Goal: Task Accomplishment & Management: Complete application form

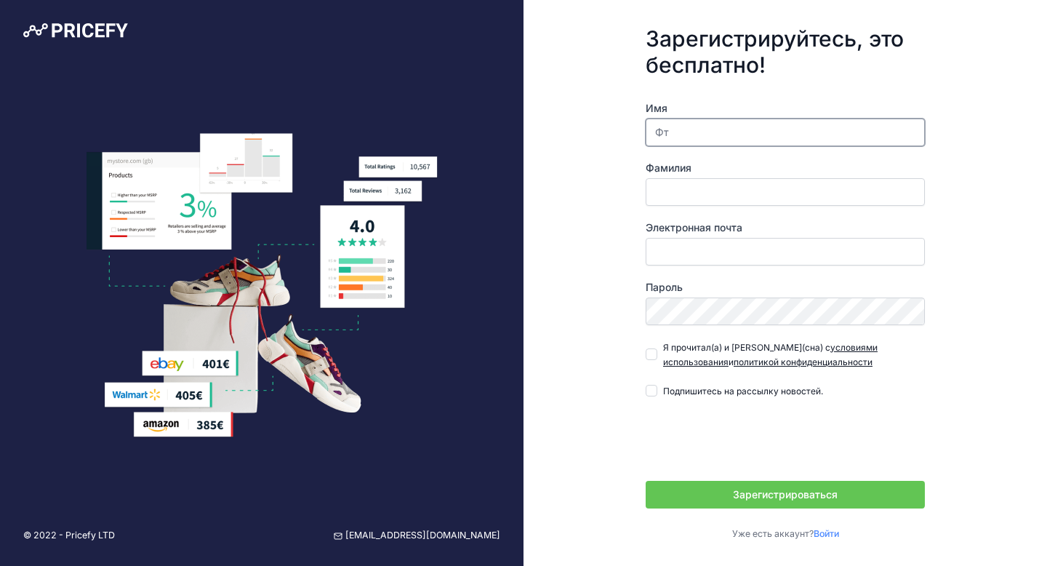
type input "Ф"
type input "anna"
click at [670, 190] on input "Фамилия" at bounding box center [785, 192] width 279 height 28
type input "[PERSON_NAME]"
click at [731, 261] on input "Электронная почта" at bounding box center [785, 252] width 279 height 28
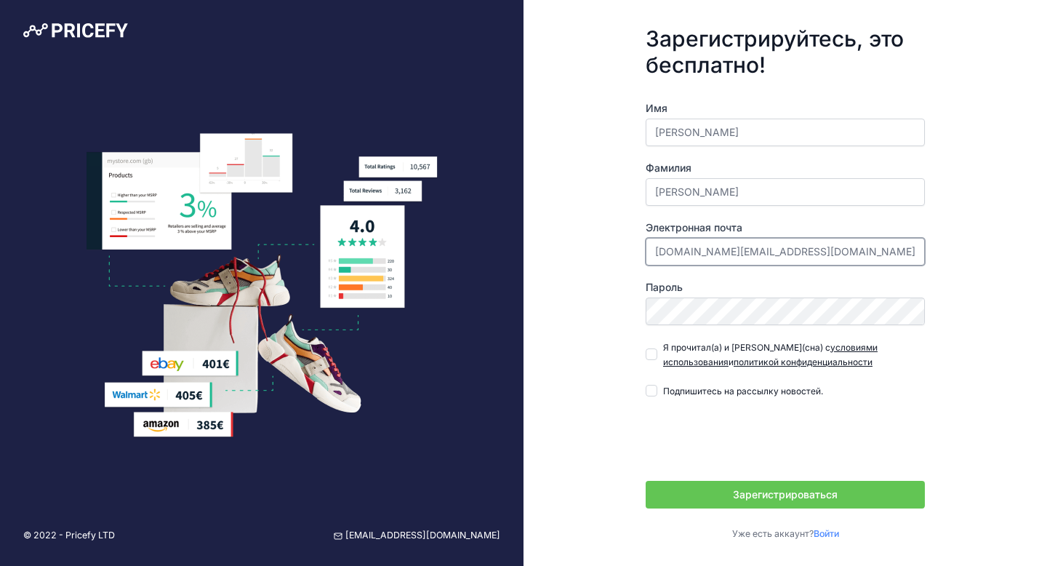
type input "[PERSON_NAME][DOMAIN_NAME][EMAIL_ADDRESS][PERSON_NAME][DOMAIN_NAME]"
click at [954, 280] on div "Зарегистрируйтесь, это бесплатно! Имя anna Фамилия Goncharova Электронная почта…" at bounding box center [786, 283] width 524 height 566
click at [653, 357] on input "Я прочитал(а) и согласен(сна) с условиями использования и политикой конфиденциа…" at bounding box center [652, 354] width 12 height 12
checkbox input "true"
click at [828, 493] on font "Зарегистрироваться" at bounding box center [785, 494] width 105 height 12
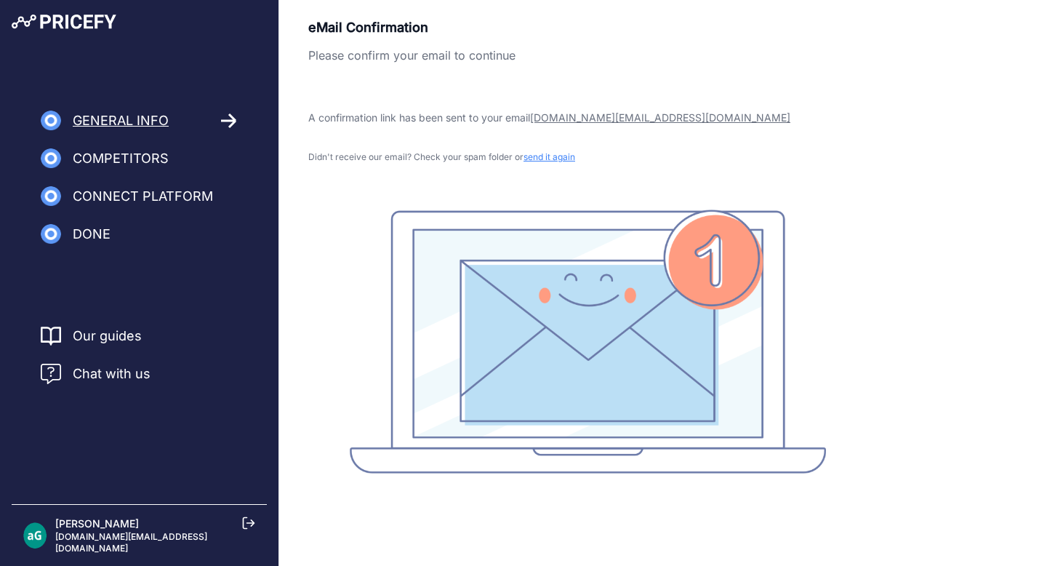
click at [358, 211] on rect at bounding box center [588, 341] width 476 height 264
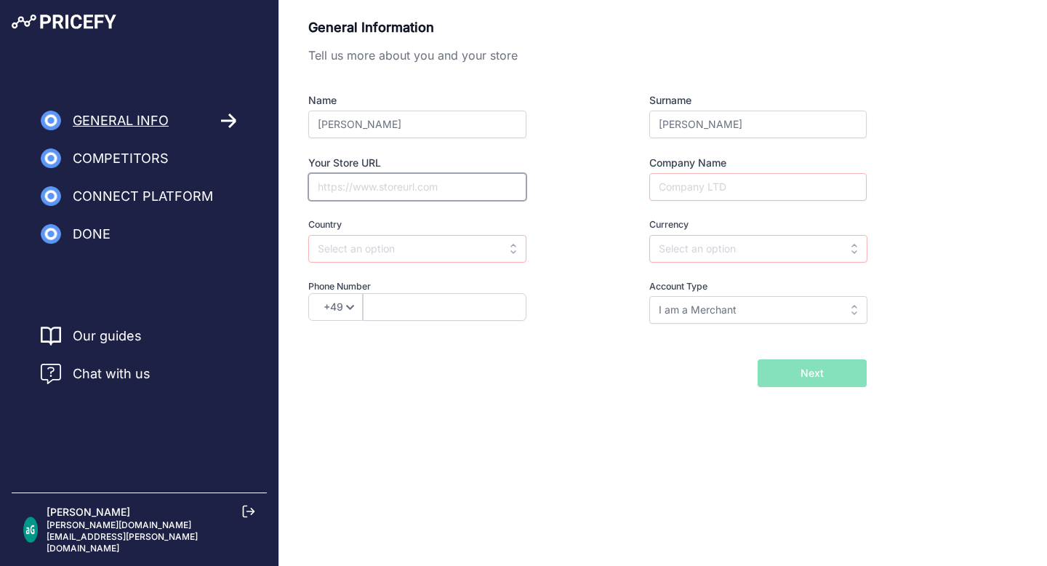
click at [343, 192] on input "Your Store URL" at bounding box center [417, 187] width 218 height 28
paste input "https://interdesignhobby.etsy.com"
type input "https://interdesignhobby.etsy.com"
click at [356, 257] on input "text" at bounding box center [417, 249] width 218 height 28
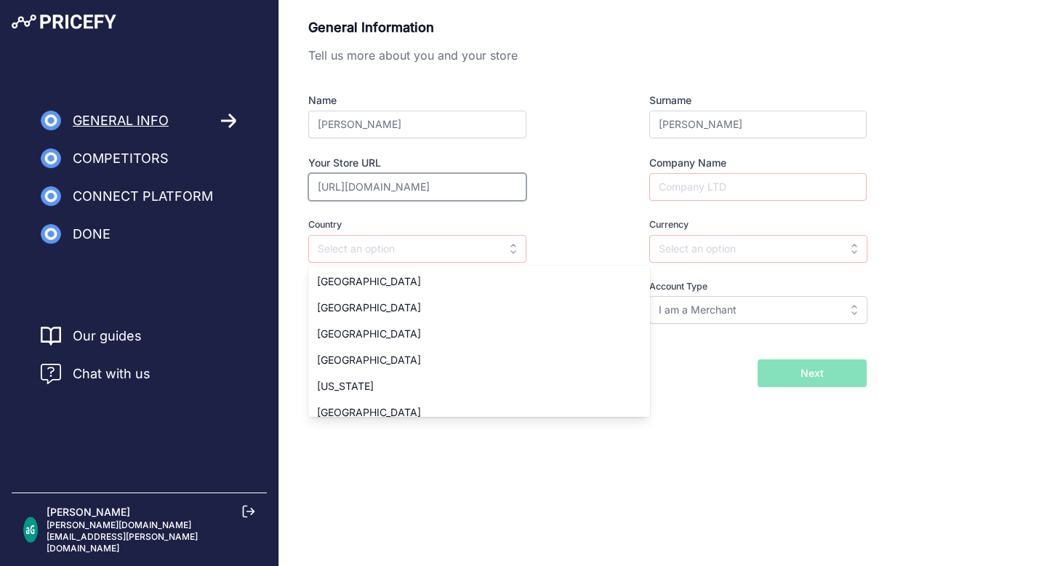
click at [500, 186] on input "https://interdesignhobby.etsy.com" at bounding box center [417, 187] width 218 height 28
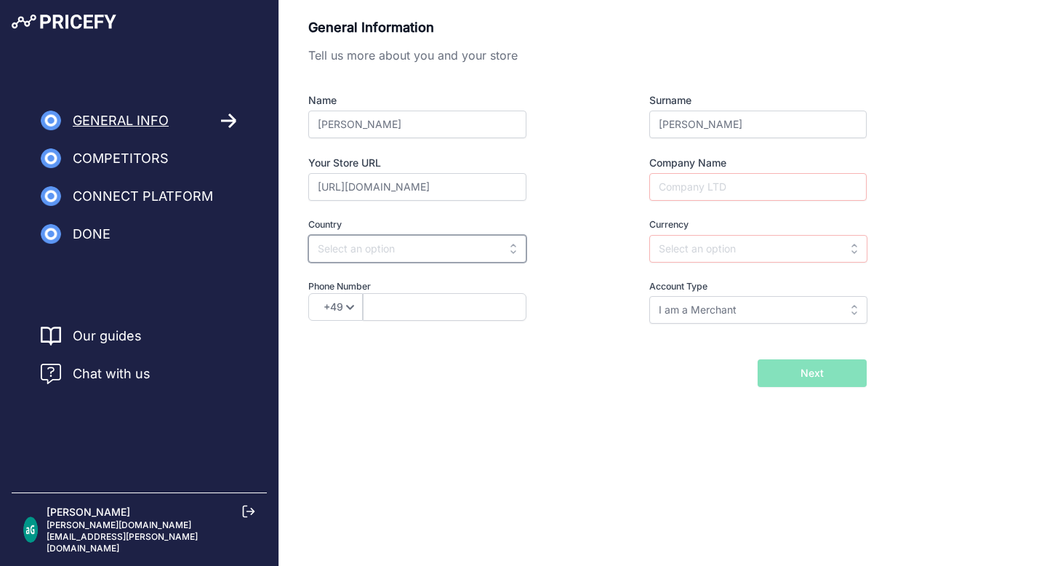
click at [428, 255] on input "text" at bounding box center [417, 249] width 218 height 28
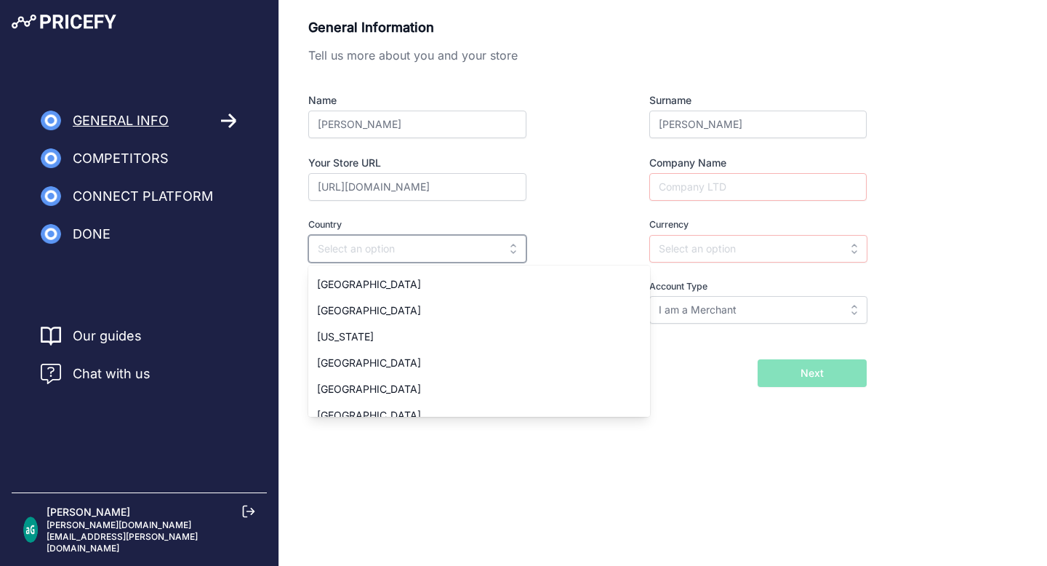
scroll to position [2040, 0]
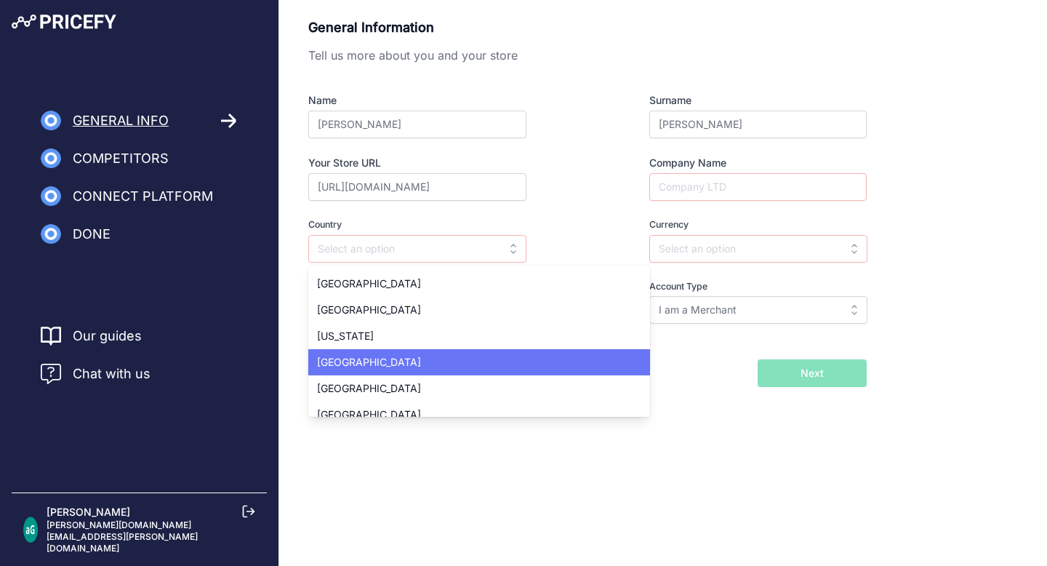
click at [390, 353] on div "Germany" at bounding box center [479, 362] width 342 height 26
type input "Germany"
type input "EUR"
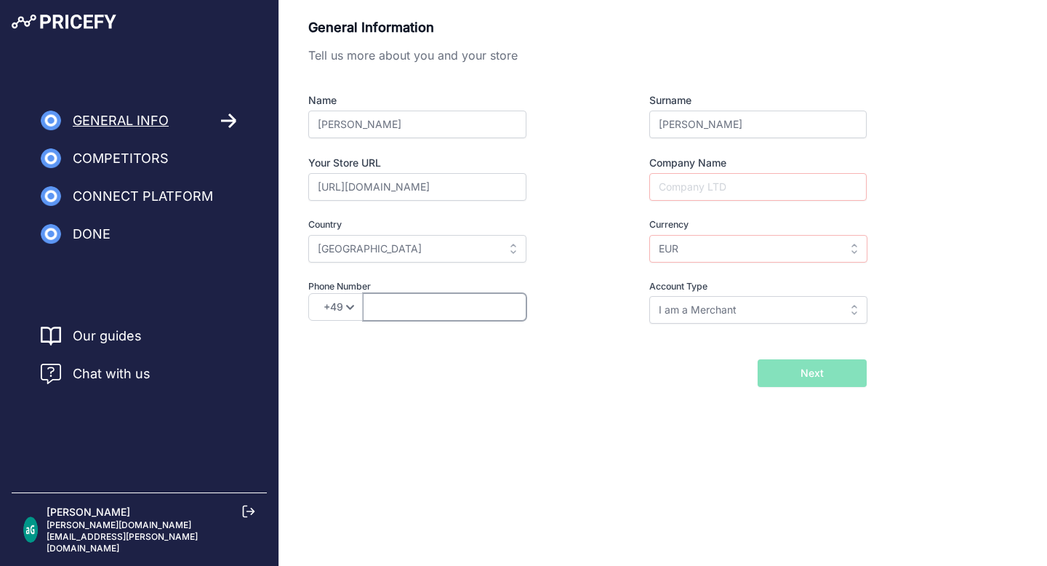
click at [415, 313] on input "text" at bounding box center [445, 307] width 164 height 28
type input "16096206373"
click at [732, 196] on input "Company Name" at bounding box center [757, 187] width 217 height 28
click at [754, 313] on input "I am a Merchant" at bounding box center [758, 310] width 218 height 28
click at [673, 459] on body "Lorem Ipsum Close General Info Competitors Connect Platform Done" at bounding box center [523, 283] width 1047 height 566
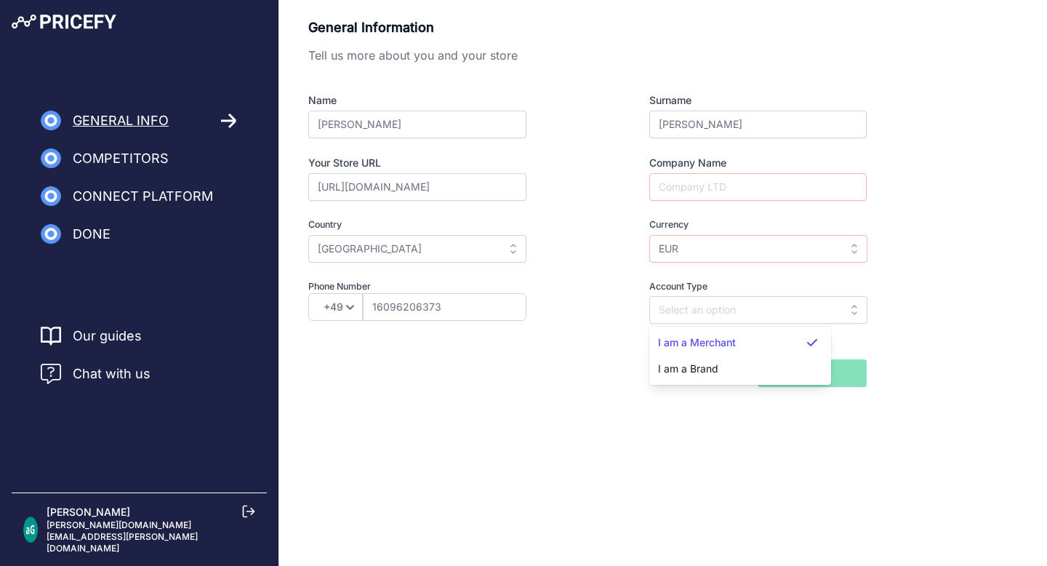
type input "I am a Merchant"
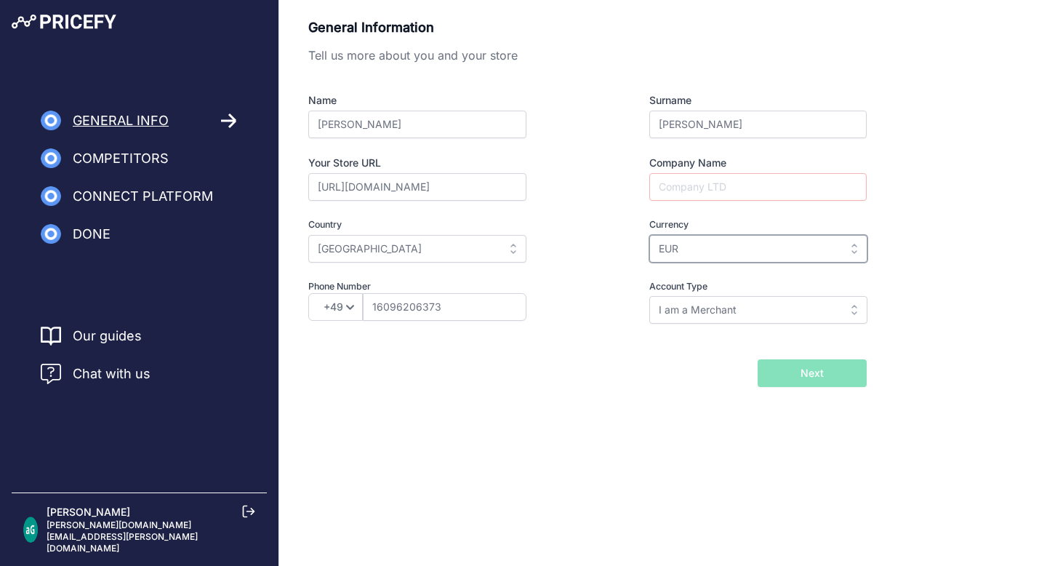
click at [752, 257] on input "EUR" at bounding box center [758, 249] width 218 height 28
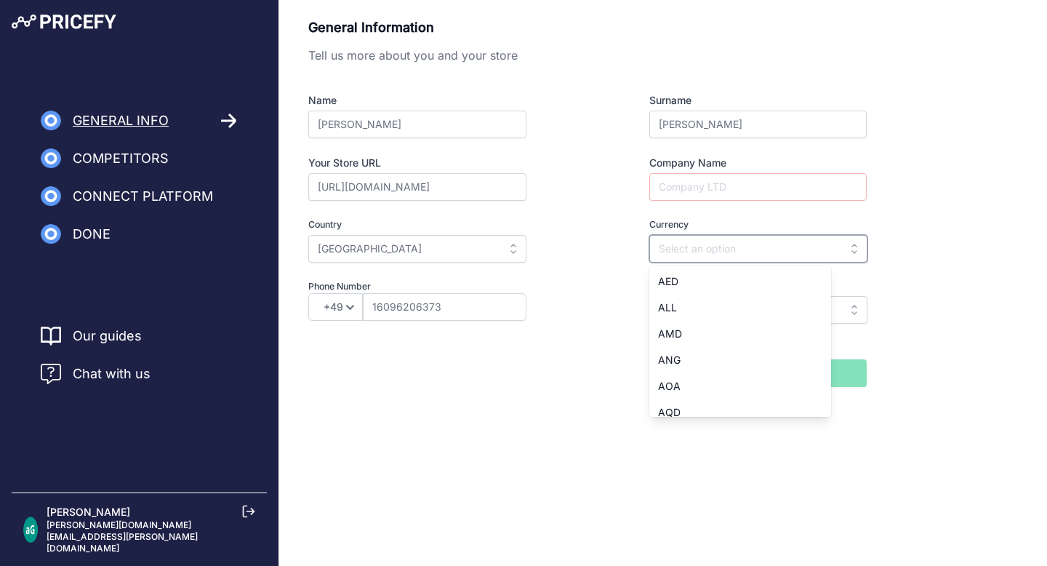
click at [752, 257] on input "text" at bounding box center [758, 249] width 218 height 28
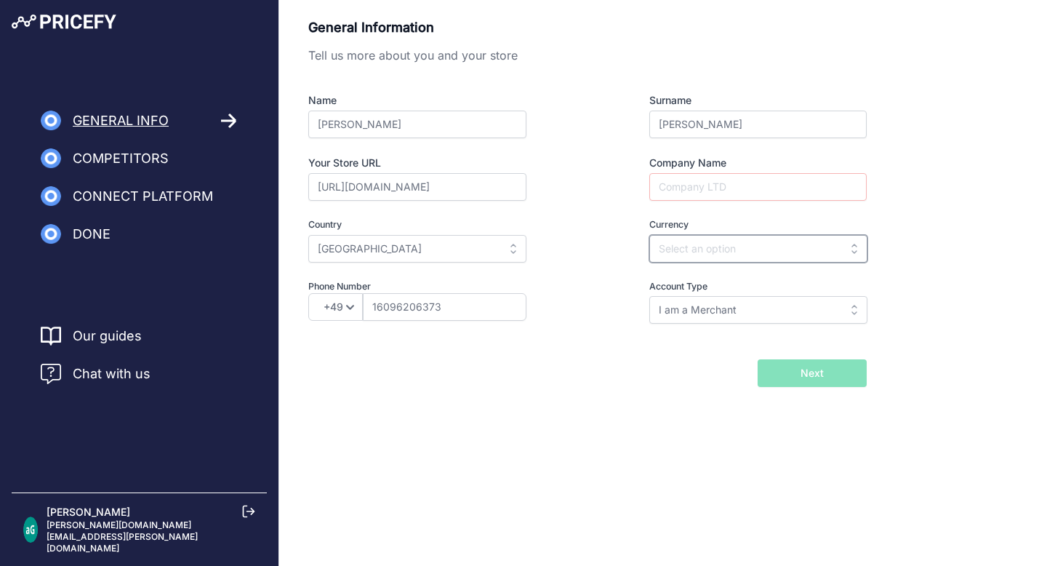
click at [824, 247] on input "text" at bounding box center [758, 249] width 218 height 28
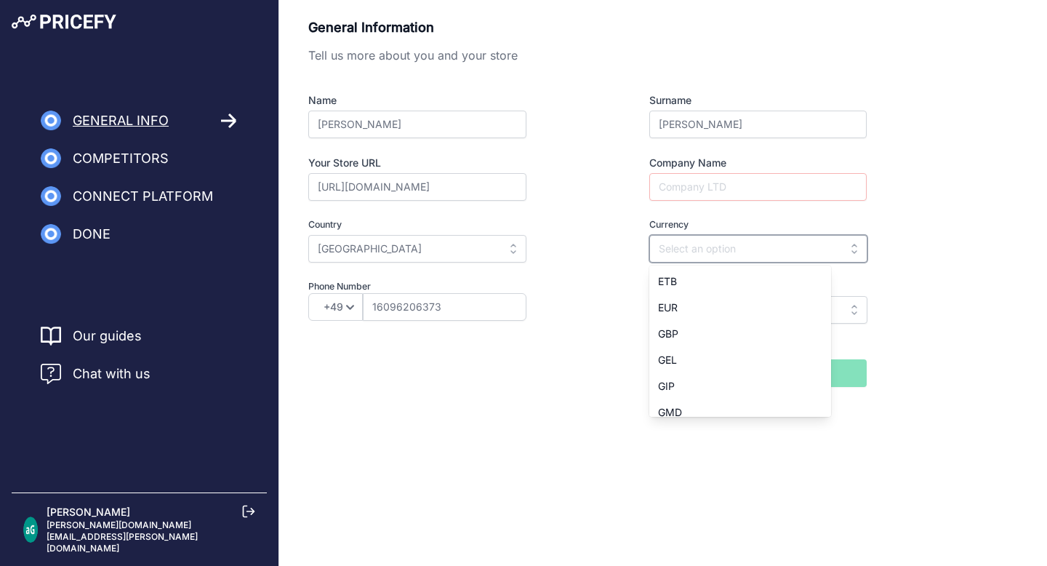
scroll to position [981, 0]
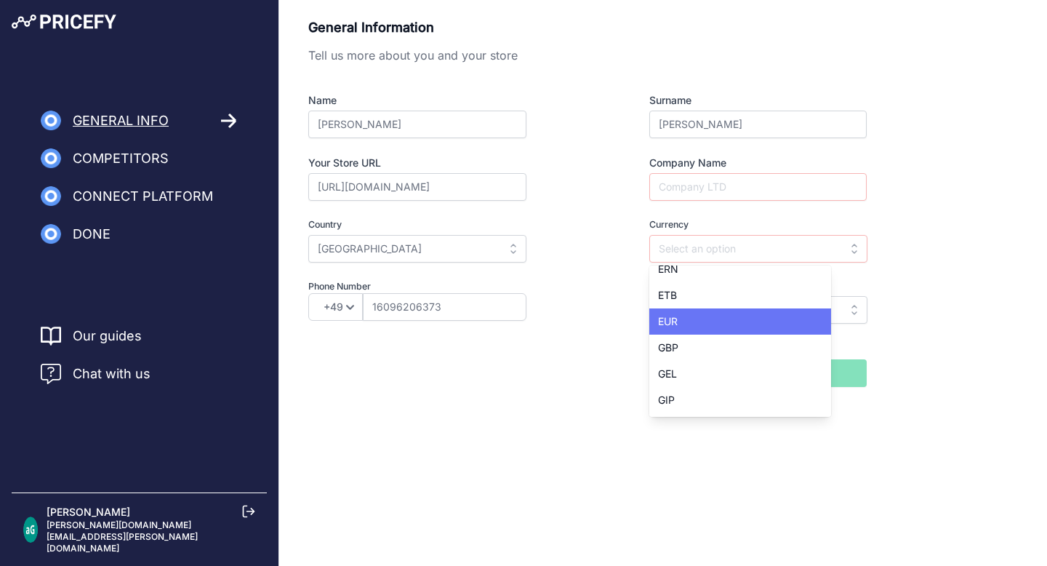
click at [712, 327] on div "EUR" at bounding box center [740, 321] width 182 height 26
type input "EUR"
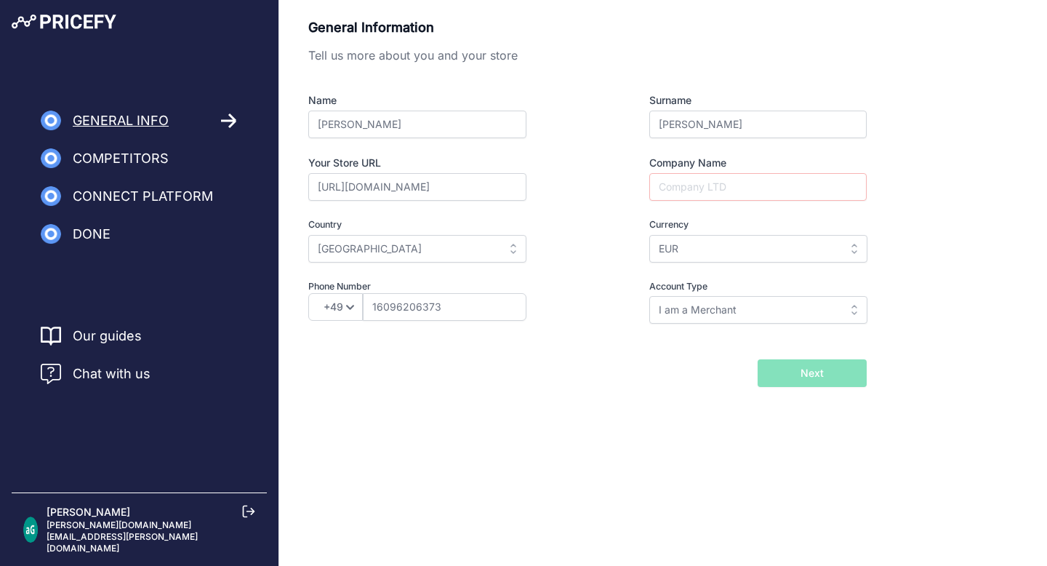
scroll to position [0, 0]
click at [746, 183] on input "Company Name" at bounding box center [757, 187] width 217 height 28
drag, startPoint x: 352, startPoint y: 186, endPoint x: 434, endPoint y: 188, distance: 82.2
click at [434, 188] on input "https://interdesignhobby.etsy.com" at bounding box center [417, 187] width 218 height 28
click at [676, 185] on input "Company Name" at bounding box center [757, 187] width 217 height 28
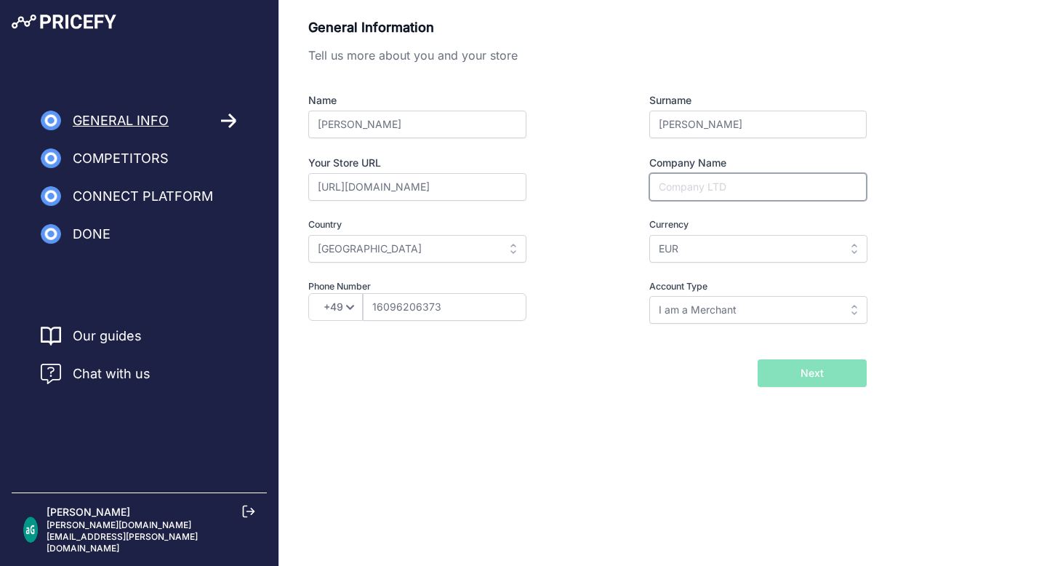
paste input "interdesignhobby"
type input "interdesignhobby"
click at [844, 380] on button "Next" at bounding box center [812, 373] width 109 height 28
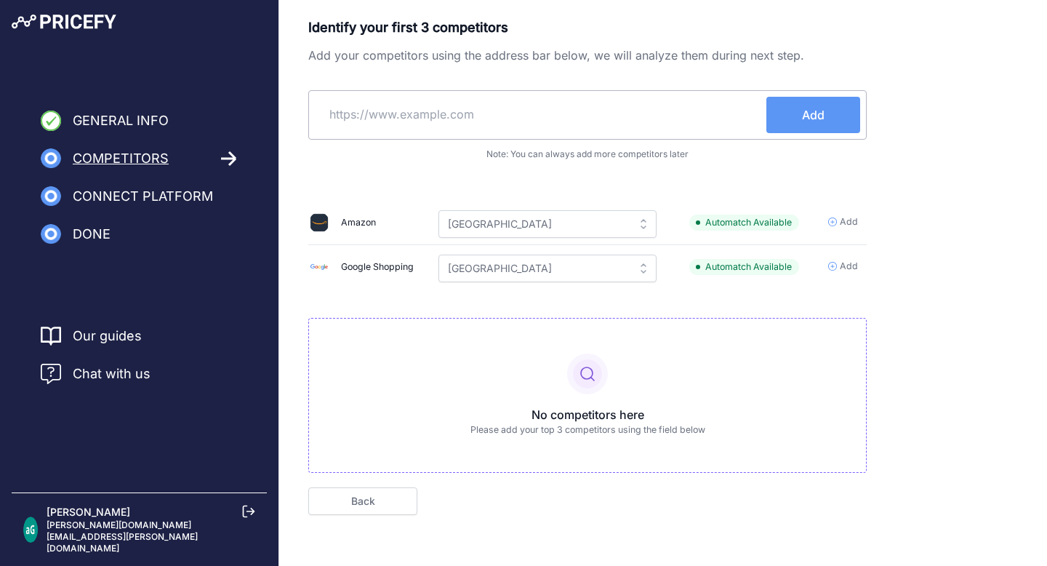
click at [359, 226] on div "Amazon" at bounding box center [358, 223] width 35 height 14
click at [359, 272] on div "Google Shopping" at bounding box center [377, 267] width 73 height 14
click at [582, 229] on input "Germany" at bounding box center [547, 224] width 218 height 28
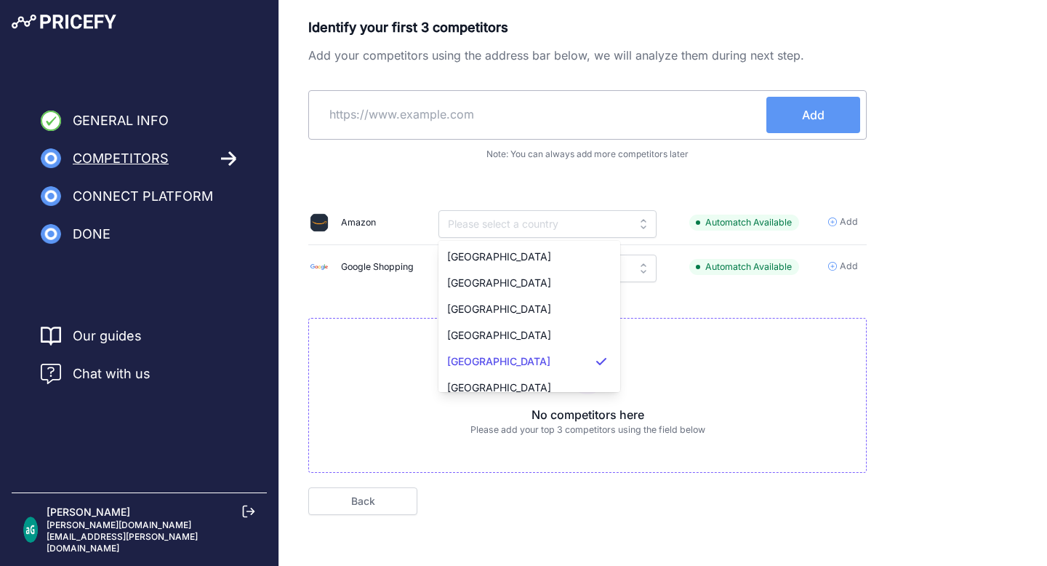
click at [469, 186] on div "Identify your first 3 competitors Add your competitors using the address bar be…" at bounding box center [587, 244] width 558 height 455
type input "Germany"
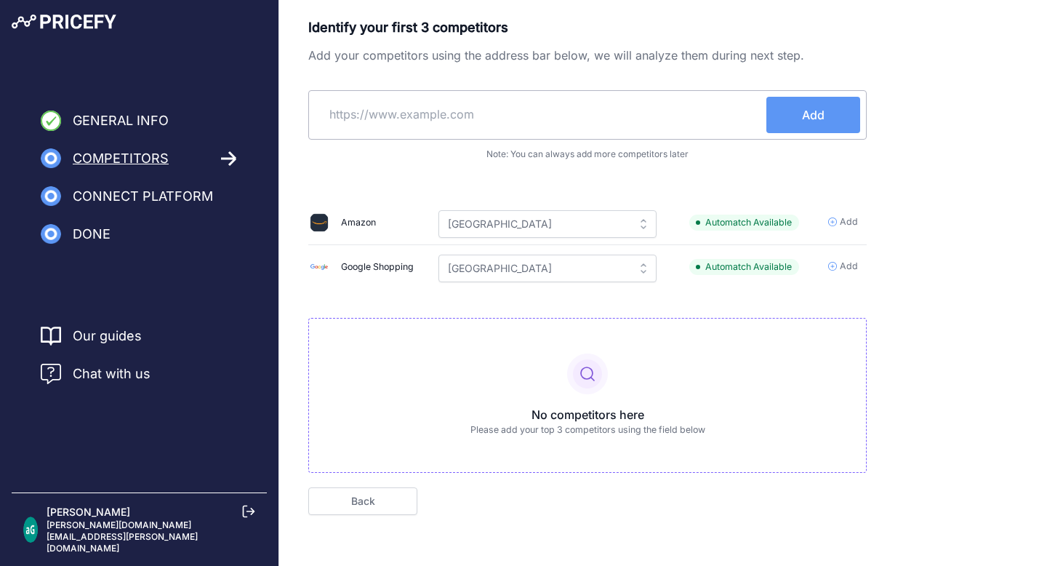
click at [387, 113] on input "text" at bounding box center [541, 114] width 452 height 35
paste input "https://www.etsy.com/de-en/shop/WonderfulBead?ref=l2-about-shopname&from_page=l…"
type input "https://www.etsy.com/de-en/shop/WonderfulBead?ref=l2-about-shopname&from_page=l…"
click at [797, 119] on button "Add" at bounding box center [813, 115] width 94 height 36
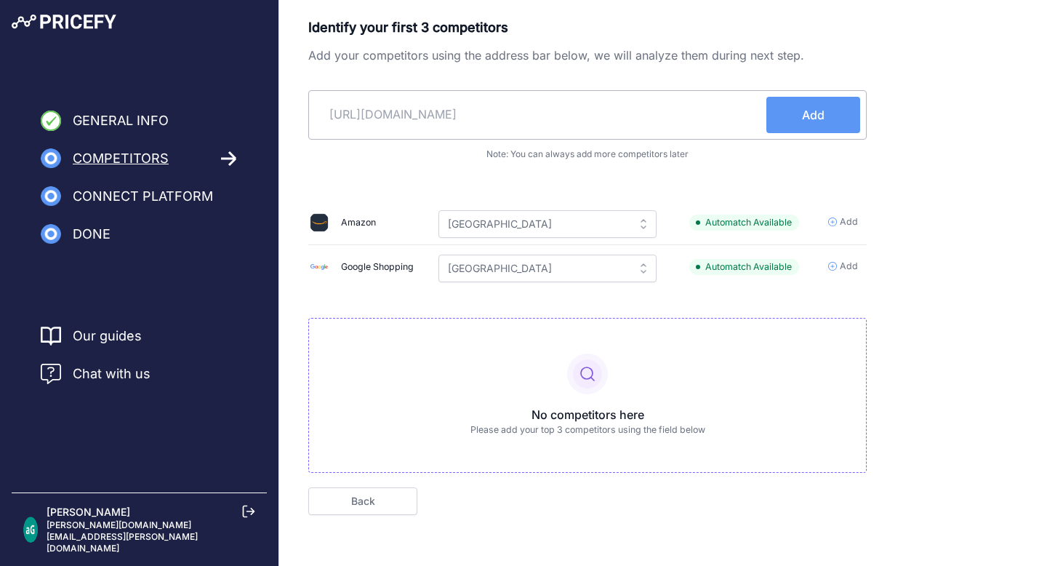
scroll to position [0, 0]
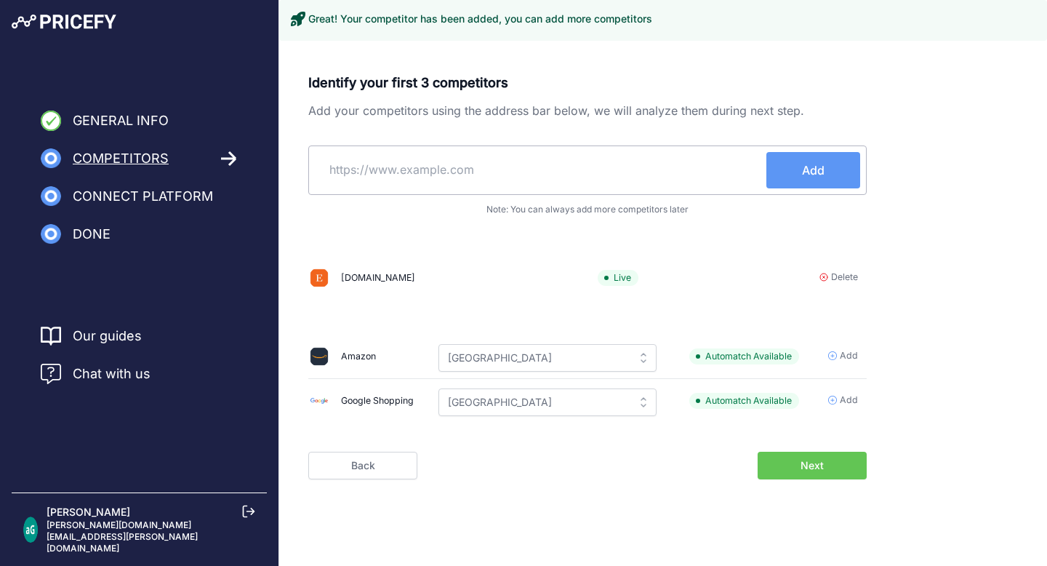
click at [516, 174] on input "text" at bounding box center [541, 169] width 452 height 35
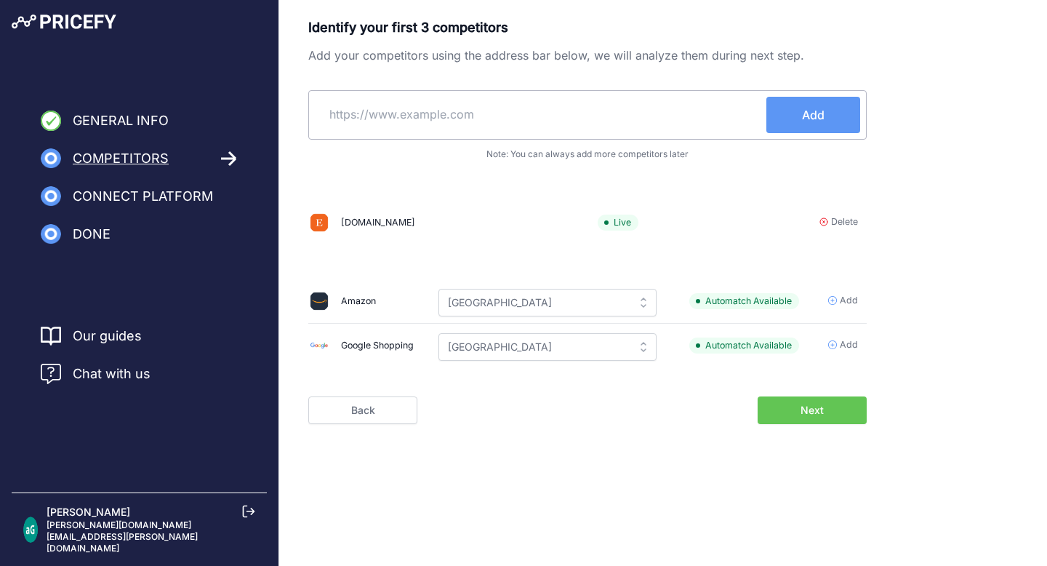
click at [444, 112] on input "text" at bounding box center [541, 114] width 452 height 35
paste input "https://www.etsy.com/de-en/shop/wizardi?ref=l2-about-shopname&from_page=listing"
type input "https://www.etsy.com/de-en/shop/wizardi?ref=l2-about-shopname&from_page=listing"
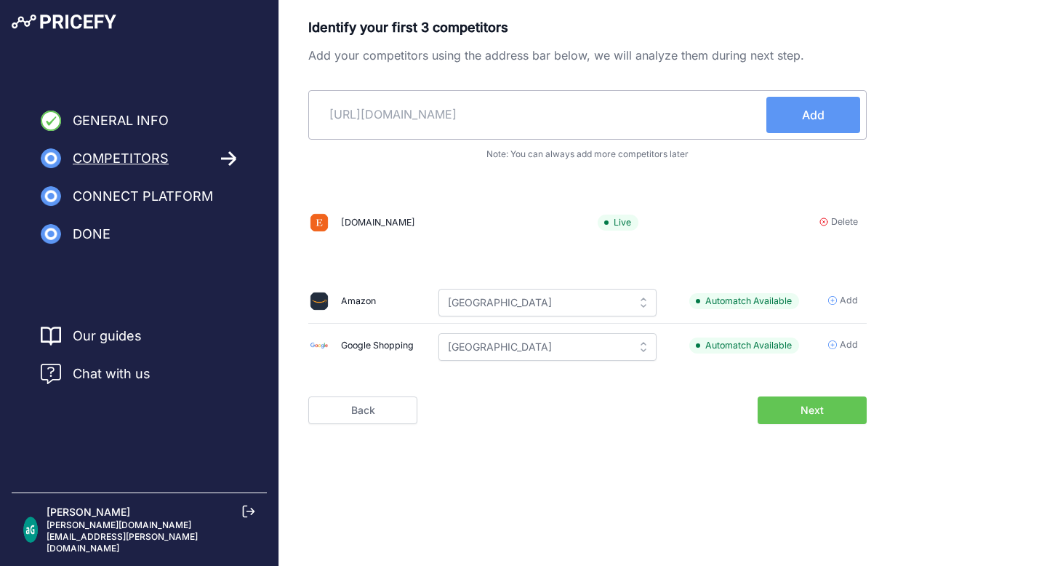
click at [804, 120] on span "Add" at bounding box center [813, 114] width 23 height 17
click at [640, 121] on input "text" at bounding box center [541, 114] width 452 height 35
click at [383, 116] on input "text" at bounding box center [541, 114] width 452 height 35
paste input "https://www.etsy.com/de-en/shop/AnnaHandmadeDIY?ref=own_favorite_shops_page"
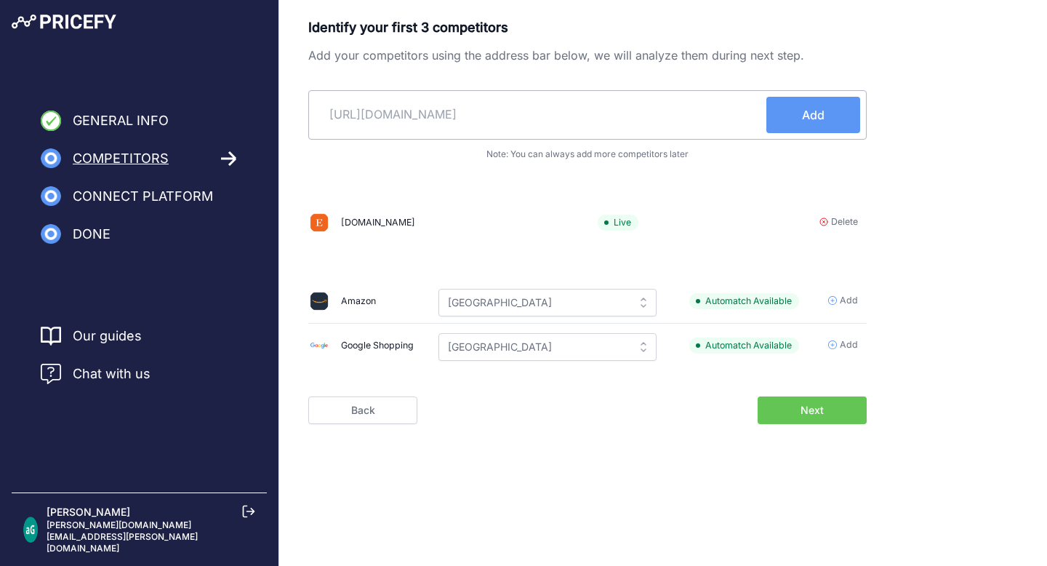
type input "https://www.etsy.com/de-en/shop/AnnaHandmadeDIY?ref=own_favorite_shops_page"
click at [814, 117] on span "Add" at bounding box center [813, 114] width 23 height 17
click at [825, 410] on button "Next" at bounding box center [812, 410] width 109 height 28
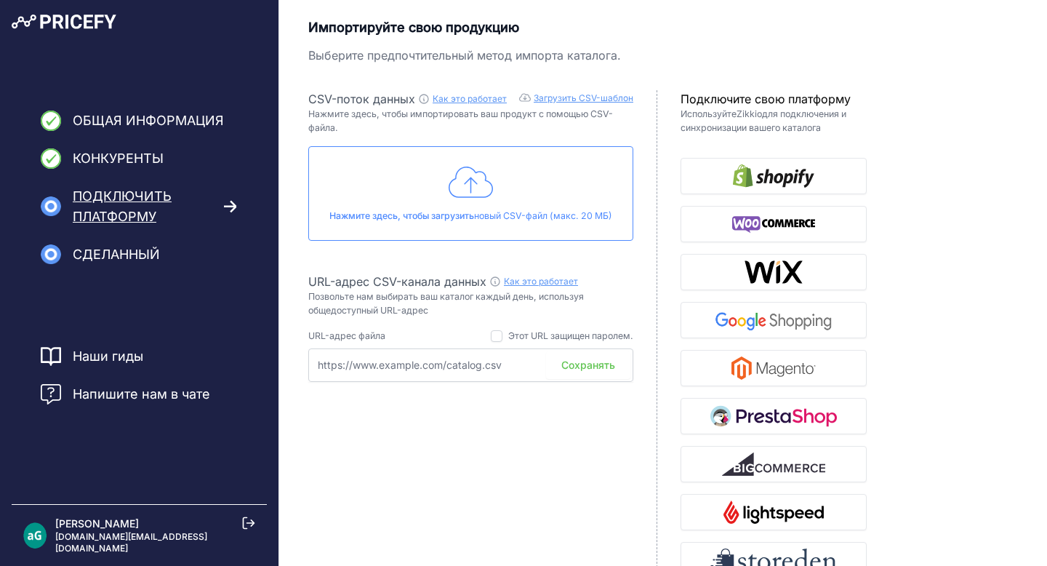
click at [505, 370] on input "text" at bounding box center [470, 364] width 325 height 33
click at [355, 359] on input "text" at bounding box center [470, 364] width 325 height 33
paste input "[URL][DOMAIN_NAME]"
type input "[URL][DOMAIN_NAME]"
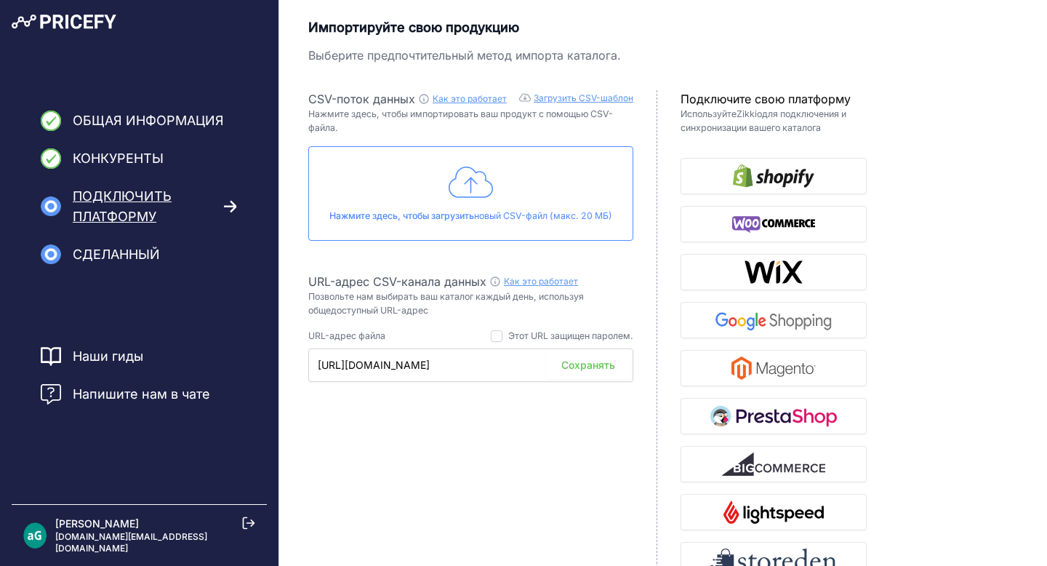
click at [606, 359] on font "Сохранять" at bounding box center [588, 365] width 54 height 12
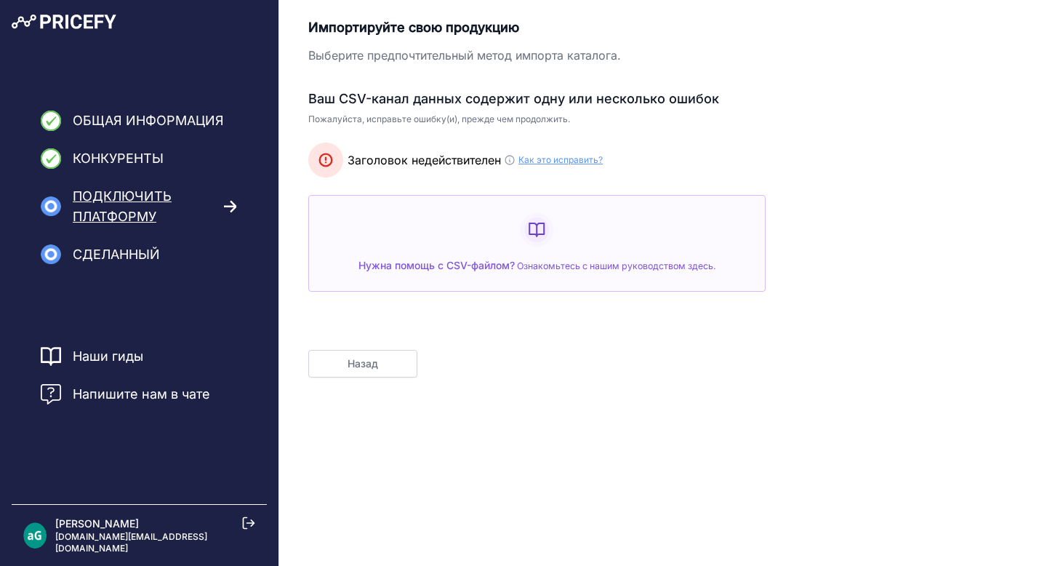
click at [548, 158] on font "Как это исправить?" at bounding box center [560, 159] width 84 height 11
